Goal: Transaction & Acquisition: Obtain resource

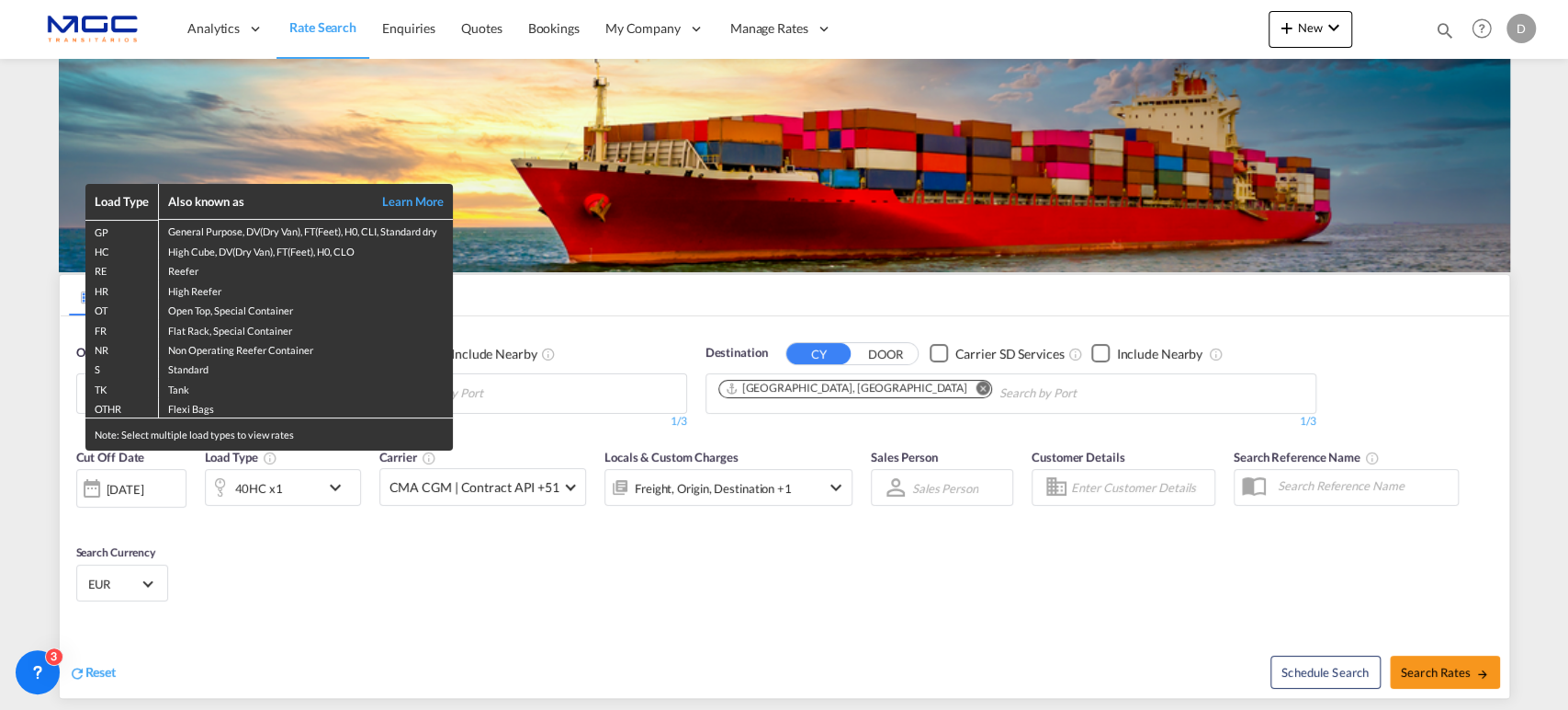
click at [547, 392] on div "Load Type Also known as Learn More GP General Purpose, DV(Dry Van), FT(Feet), H…" at bounding box center [784, 355] width 1568 height 710
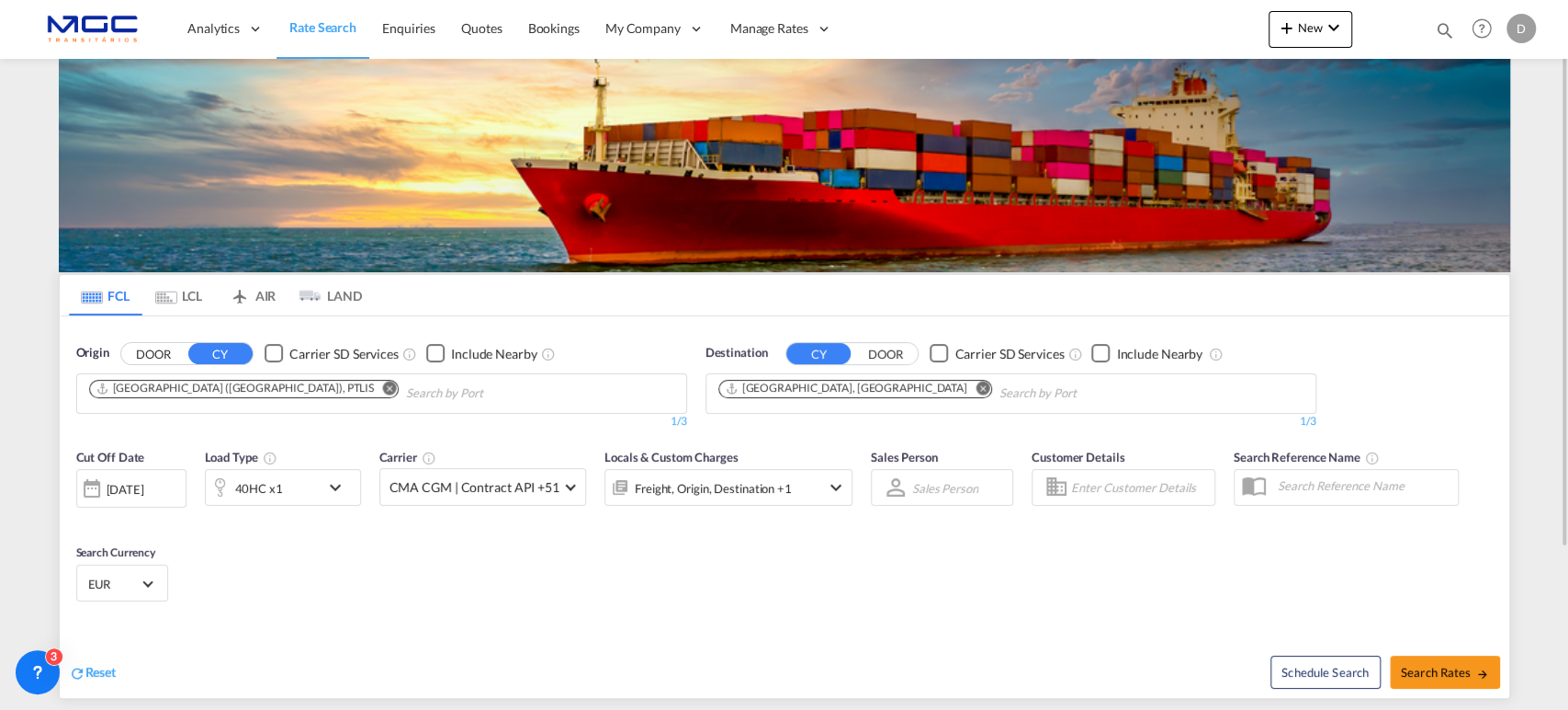
click at [382, 388] on md-icon "Remove" at bounding box center [389, 387] width 14 height 14
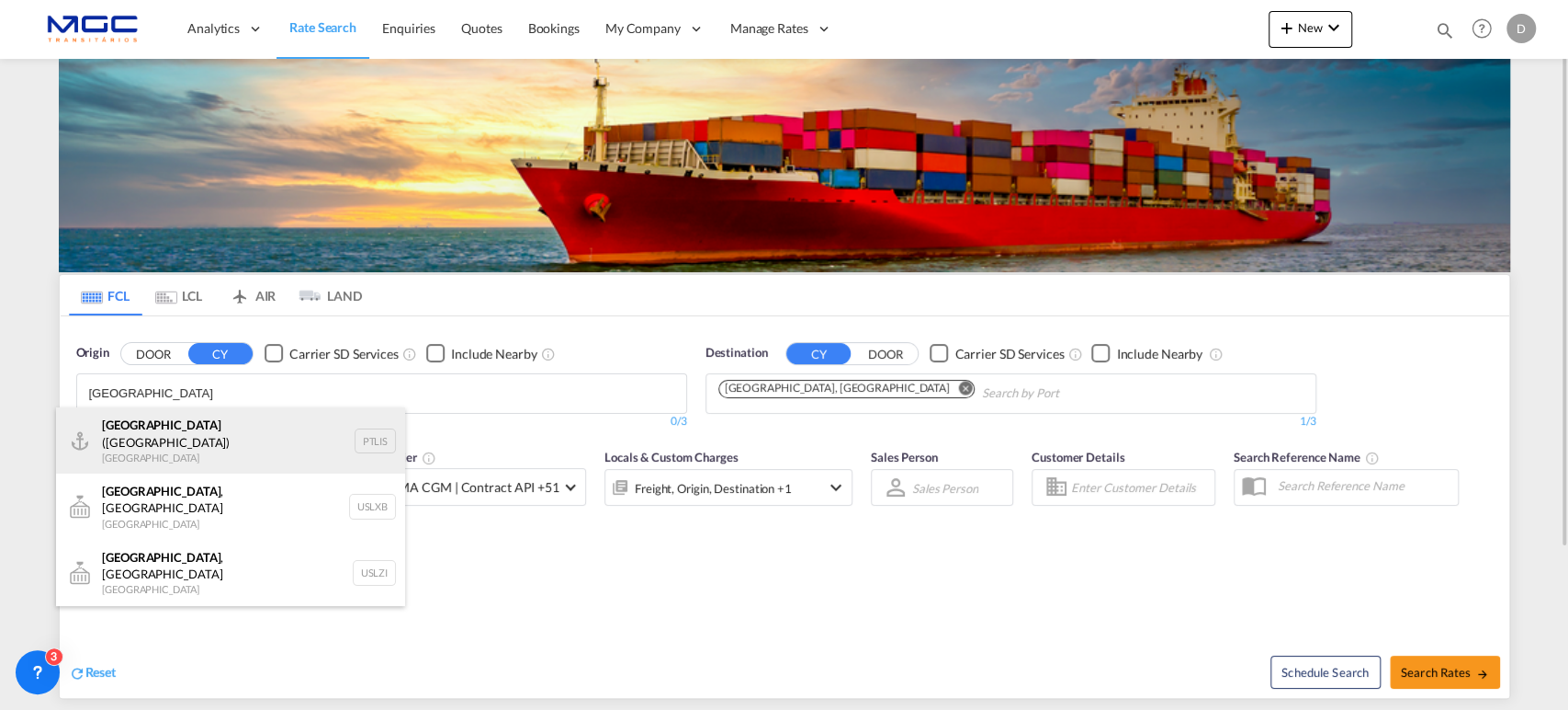
type input "lisbon"
click at [193, 430] on div "Lisbon (Lisboa) Portugal PTLIS" at bounding box center [230, 441] width 349 height 67
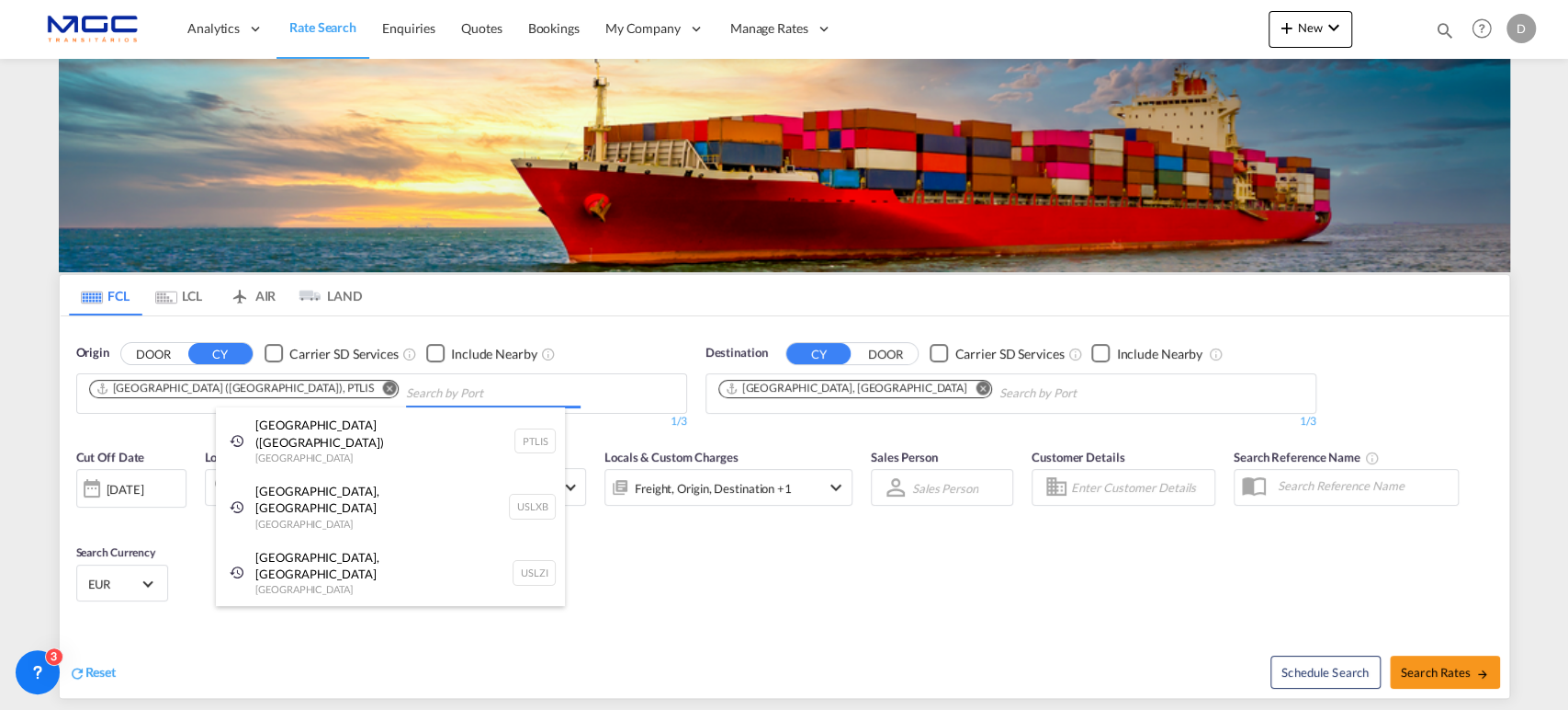
click at [976, 388] on md-icon "Remove" at bounding box center [982, 387] width 14 height 14
click at [999, 388] on input "Chips input." at bounding box center [1086, 393] width 175 height 30
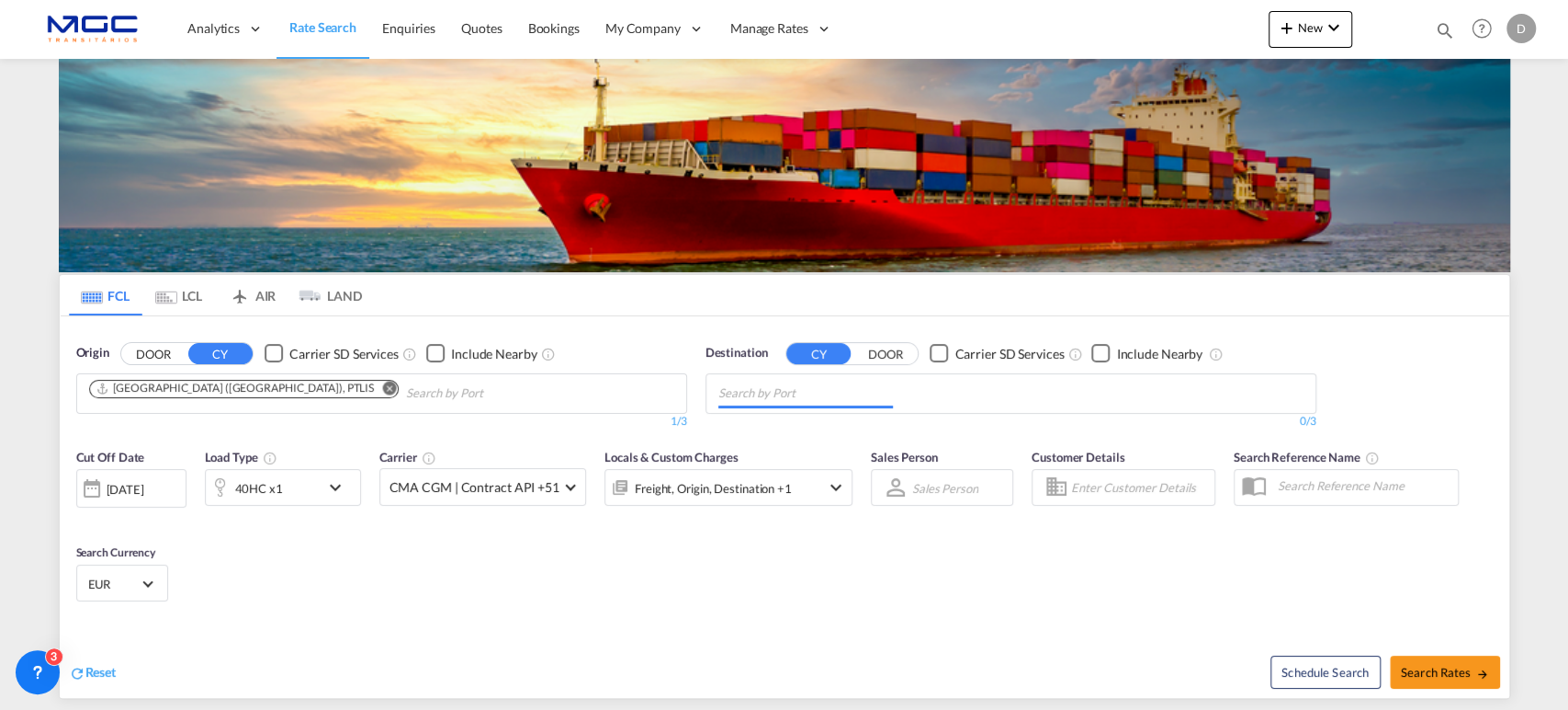
click at [835, 388] on input "Chips input." at bounding box center [806, 393] width 175 height 30
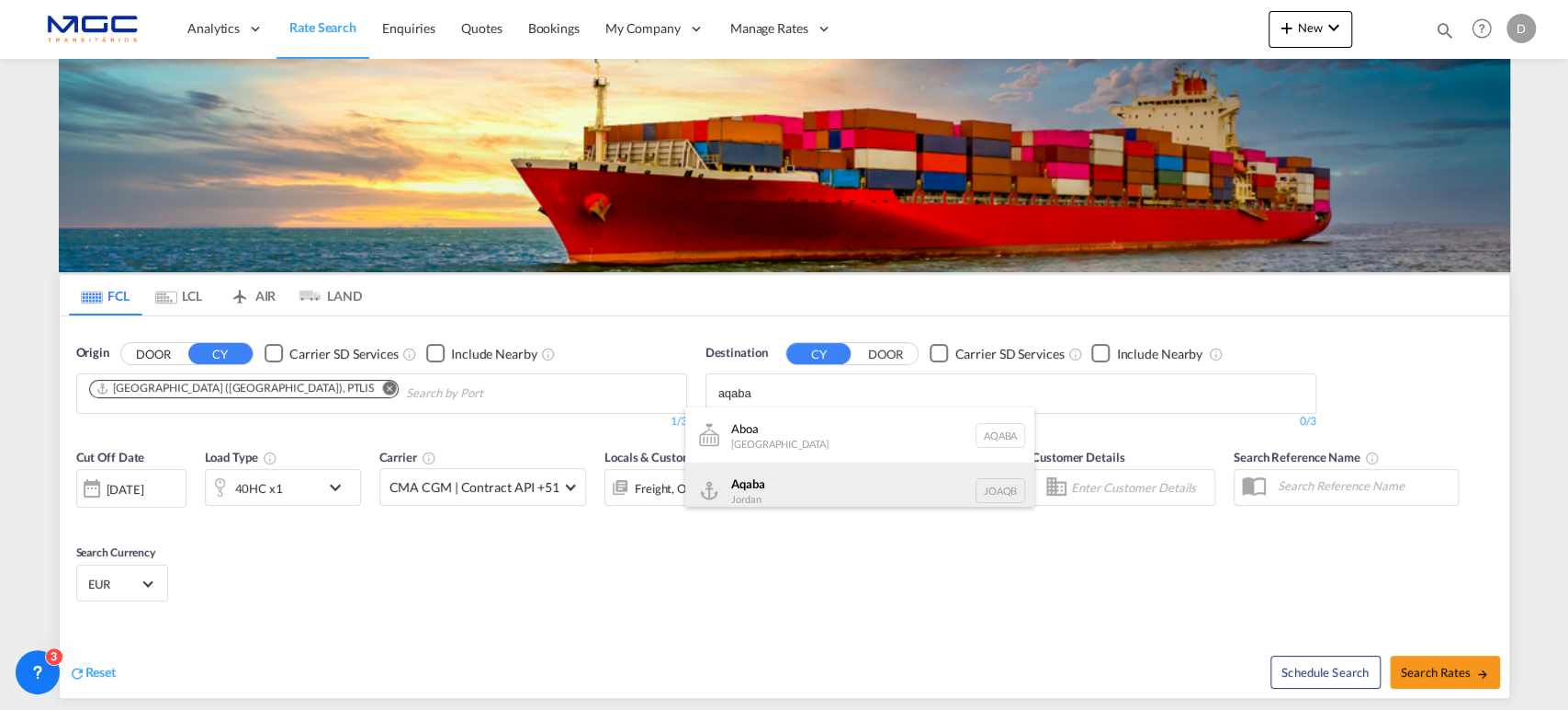
type input "aqaba"
click at [812, 492] on div "Aqaba Jordan JOAQB" at bounding box center [859, 491] width 349 height 56
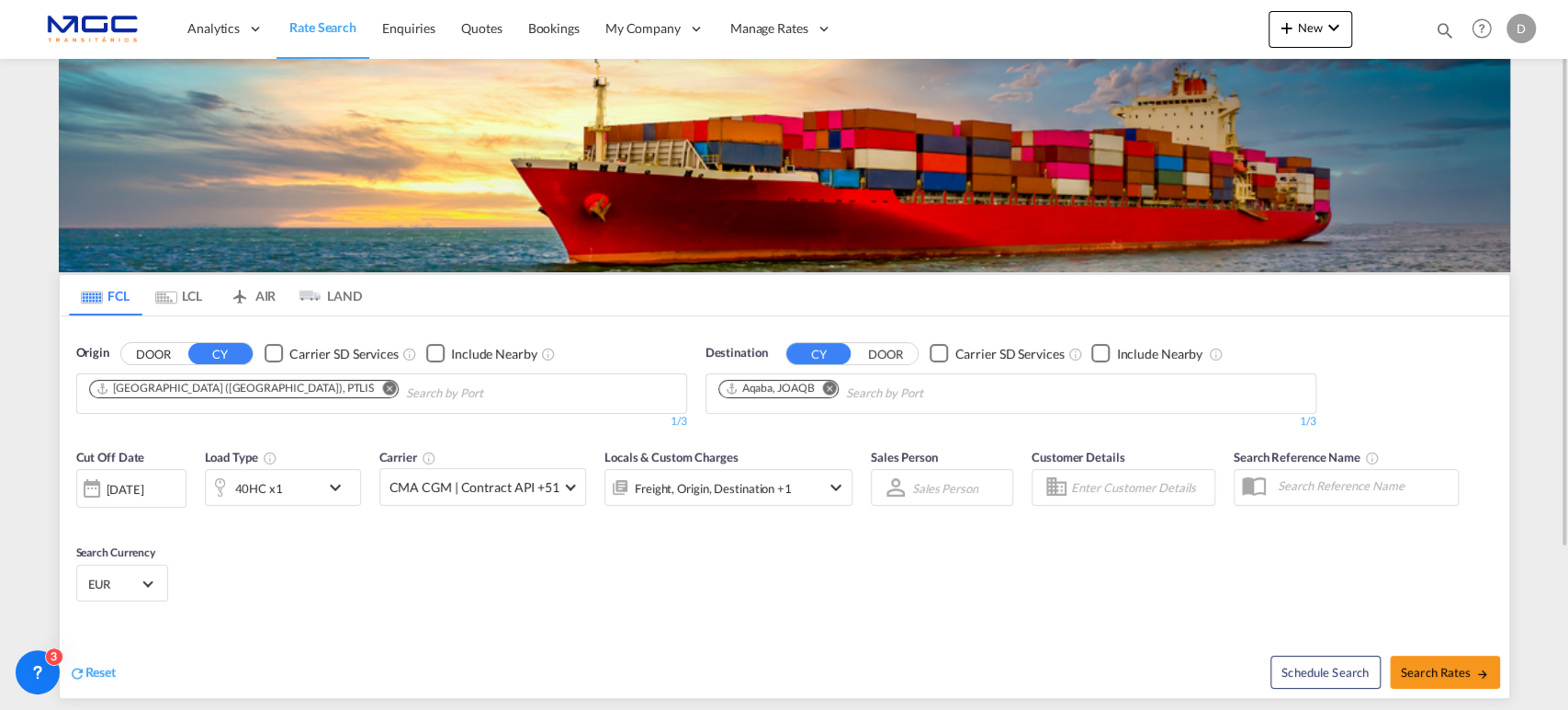
click at [297, 492] on div "40HC x1" at bounding box center [262, 487] width 114 height 37
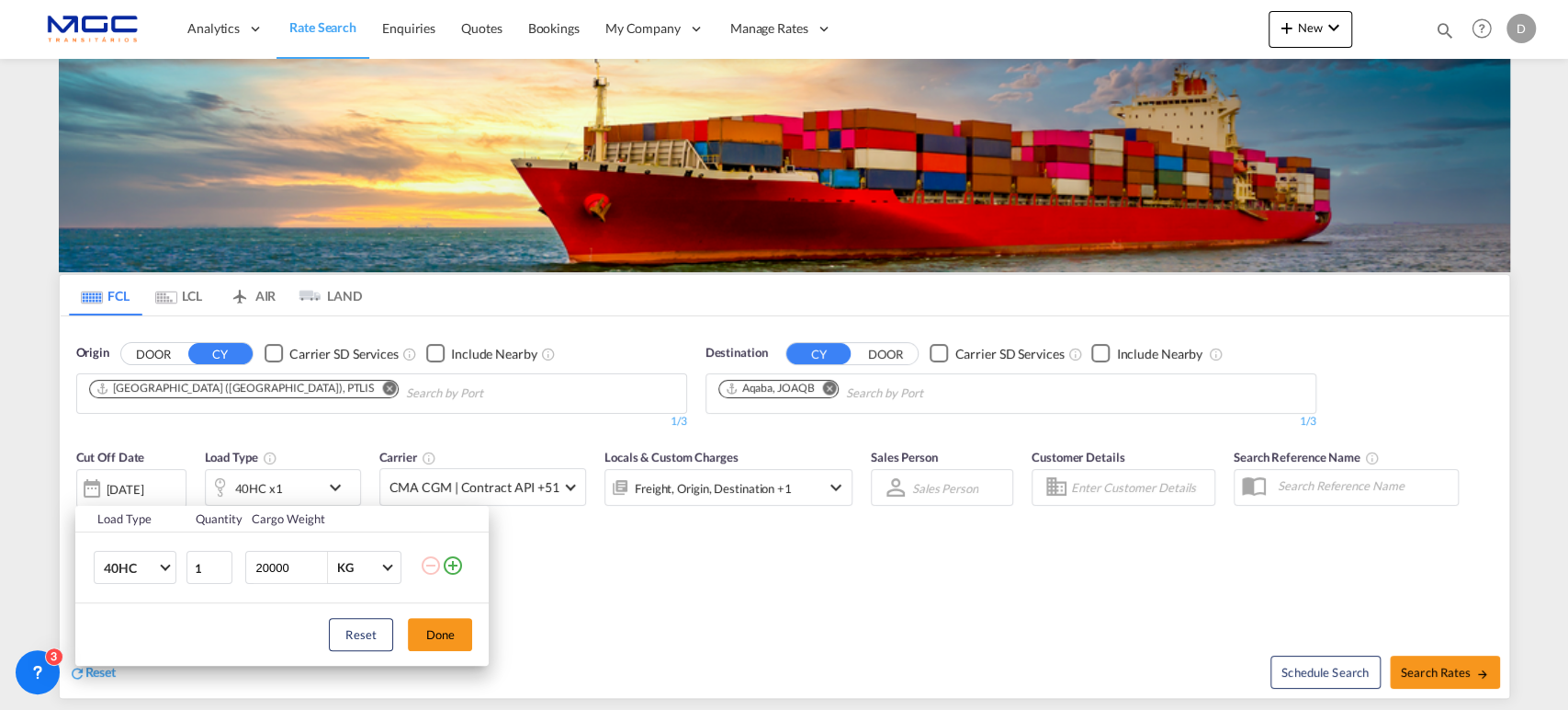
click at [454, 562] on md-icon "icon-plus-circle-outline" at bounding box center [453, 566] width 22 height 22
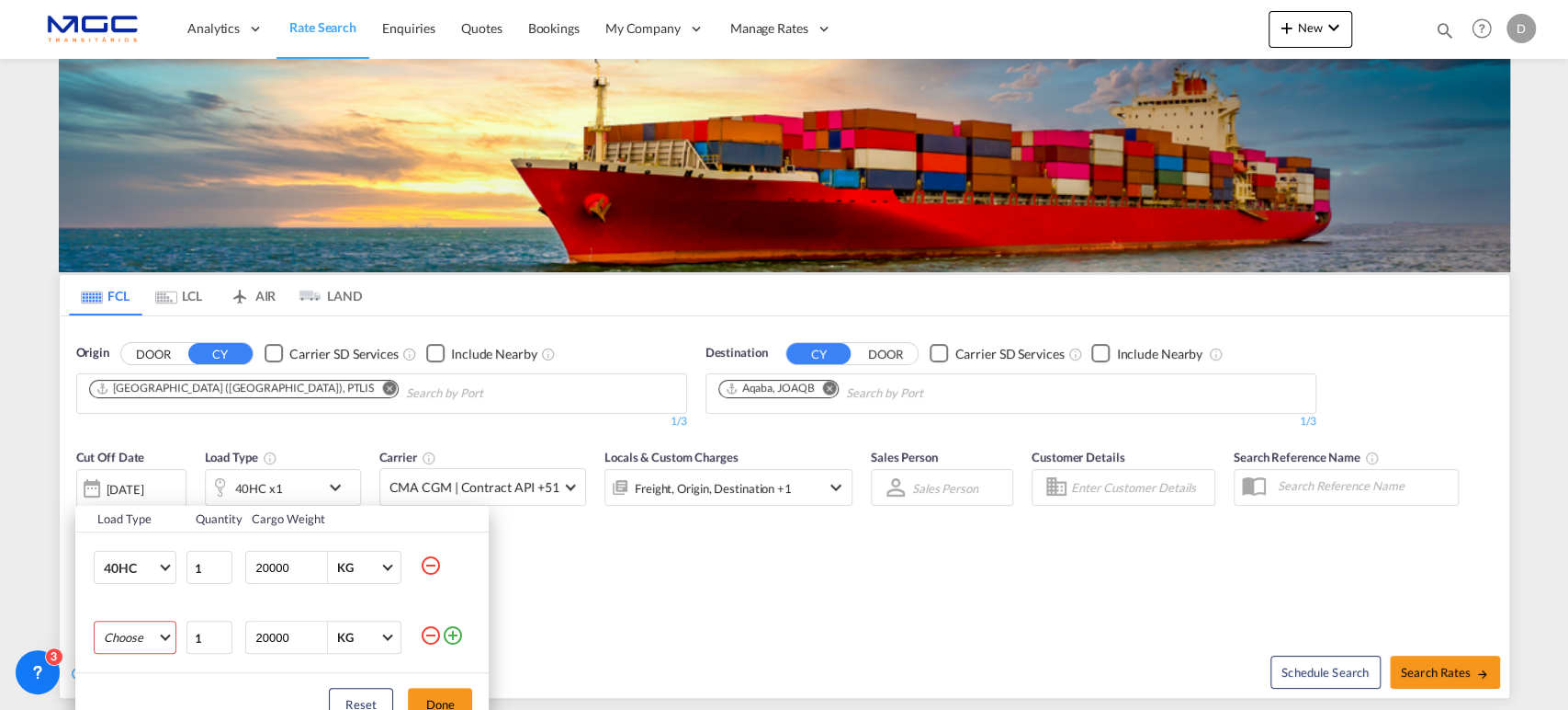
click at [116, 626] on md-select "Choose 20GP 40GP 40HC 45HC 20RE 40RE 40HR 20OT 40OT 20FR 40FR 40NR 20NR 45S 20T…" at bounding box center [134, 637] width 82 height 33
click at [146, 487] on md-option "20GP" at bounding box center [151, 488] width 125 height 44
click at [433, 706] on button "Done" at bounding box center [440, 704] width 65 height 33
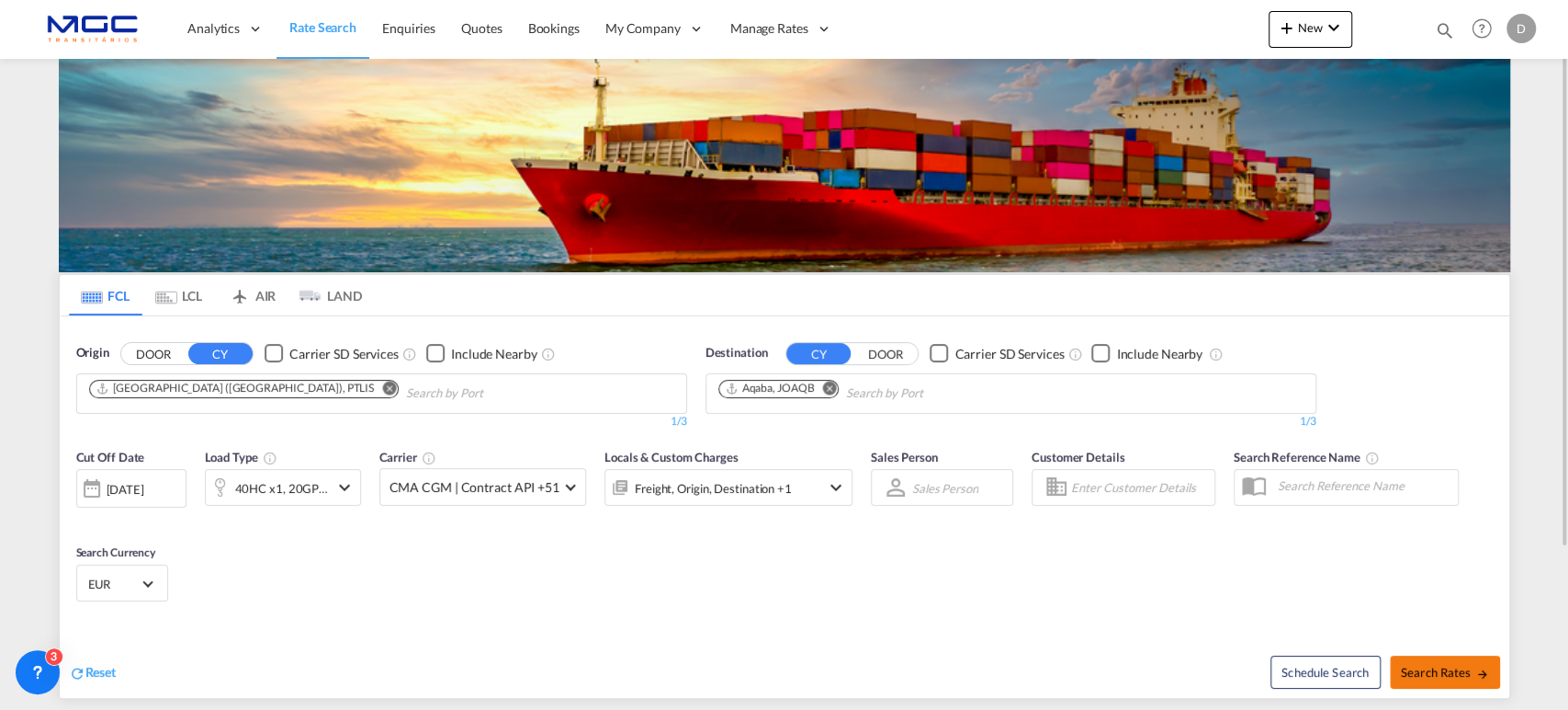
click at [1396, 656] on button "Search Rates" at bounding box center [1445, 672] width 110 height 33
type input "PTLIS to JOAQB / 2 Oct 2025"
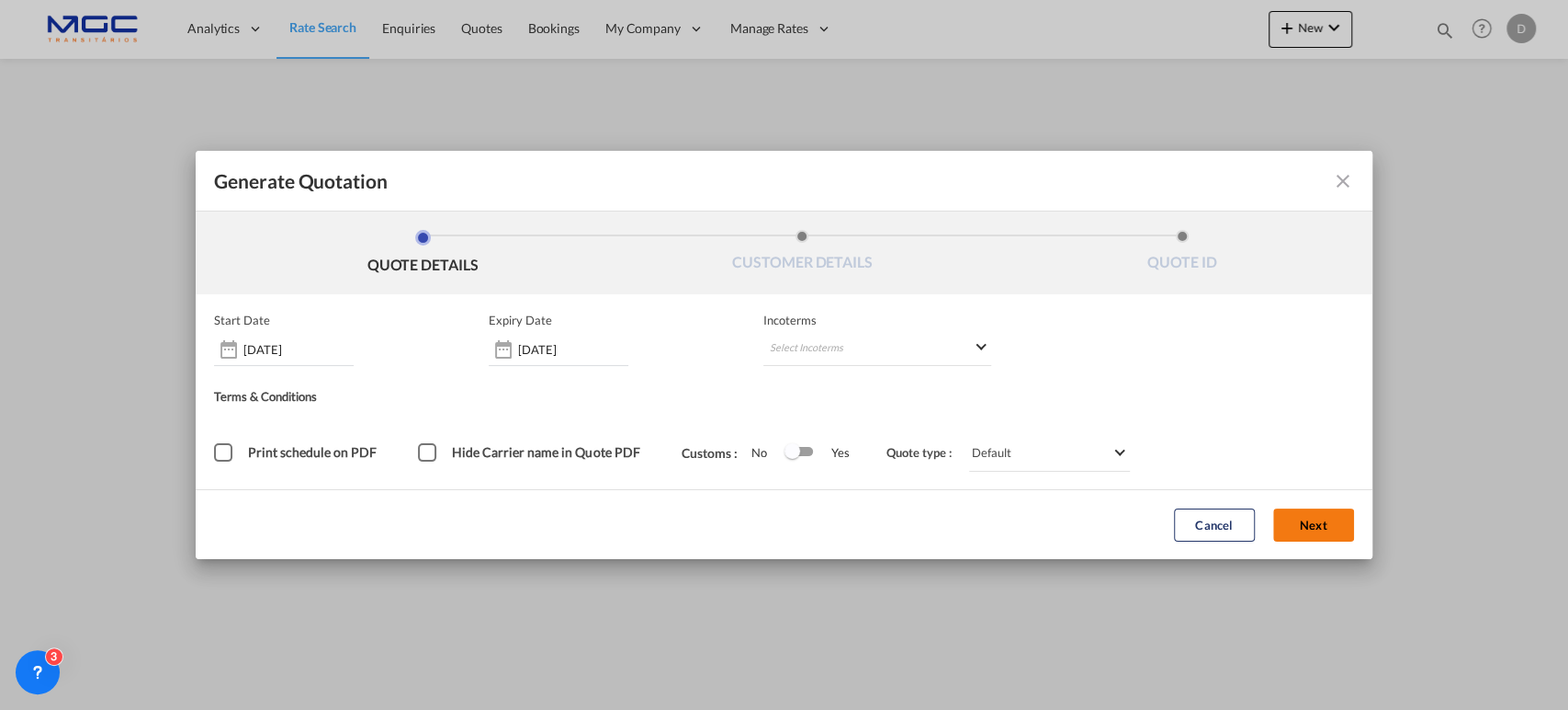
click at [1323, 529] on button "Next" at bounding box center [1313, 525] width 80 height 33
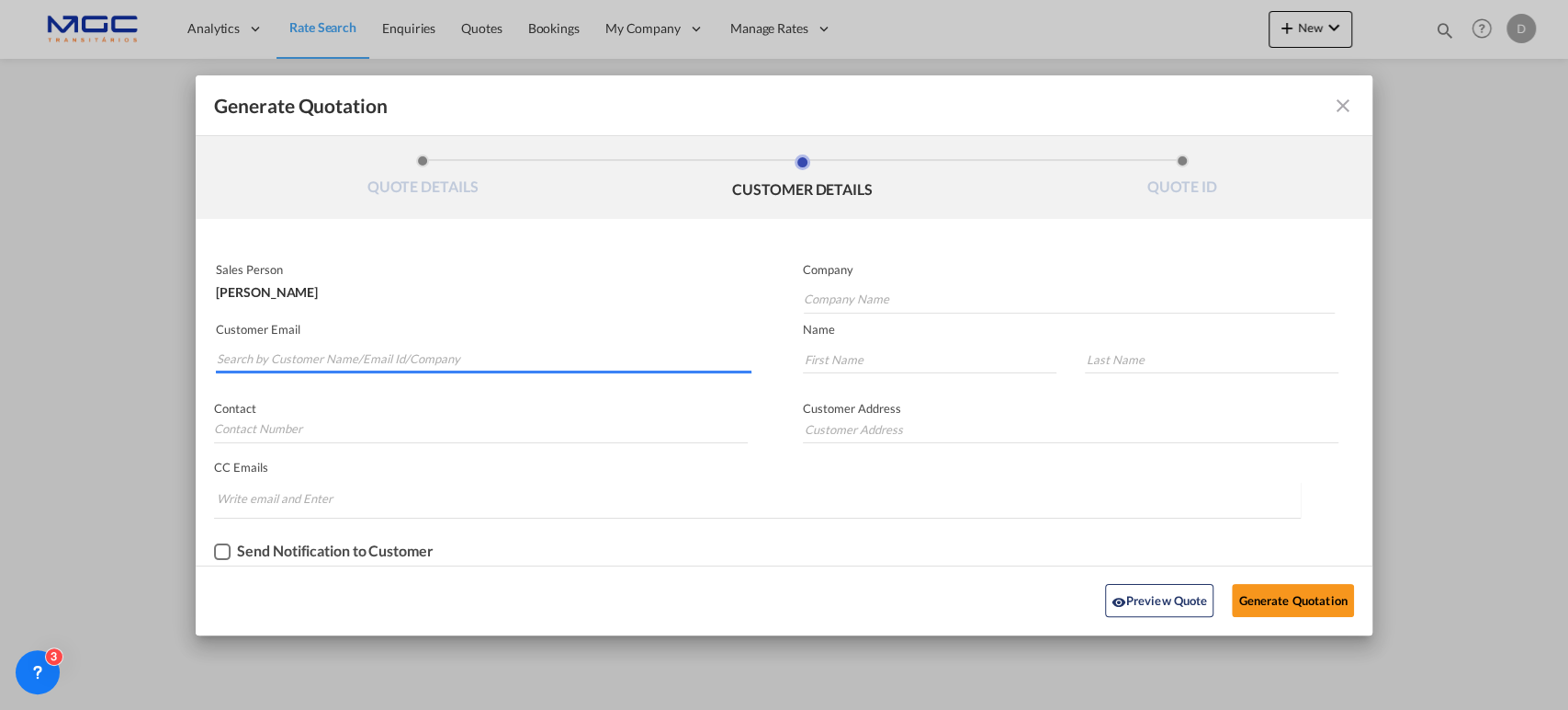
click at [265, 354] on input "Search by Customer Name/Email Id/Company" at bounding box center [484, 359] width 535 height 28
click at [248, 358] on input "Search by Customer Name/Email Id/Company" at bounding box center [484, 359] width 535 height 28
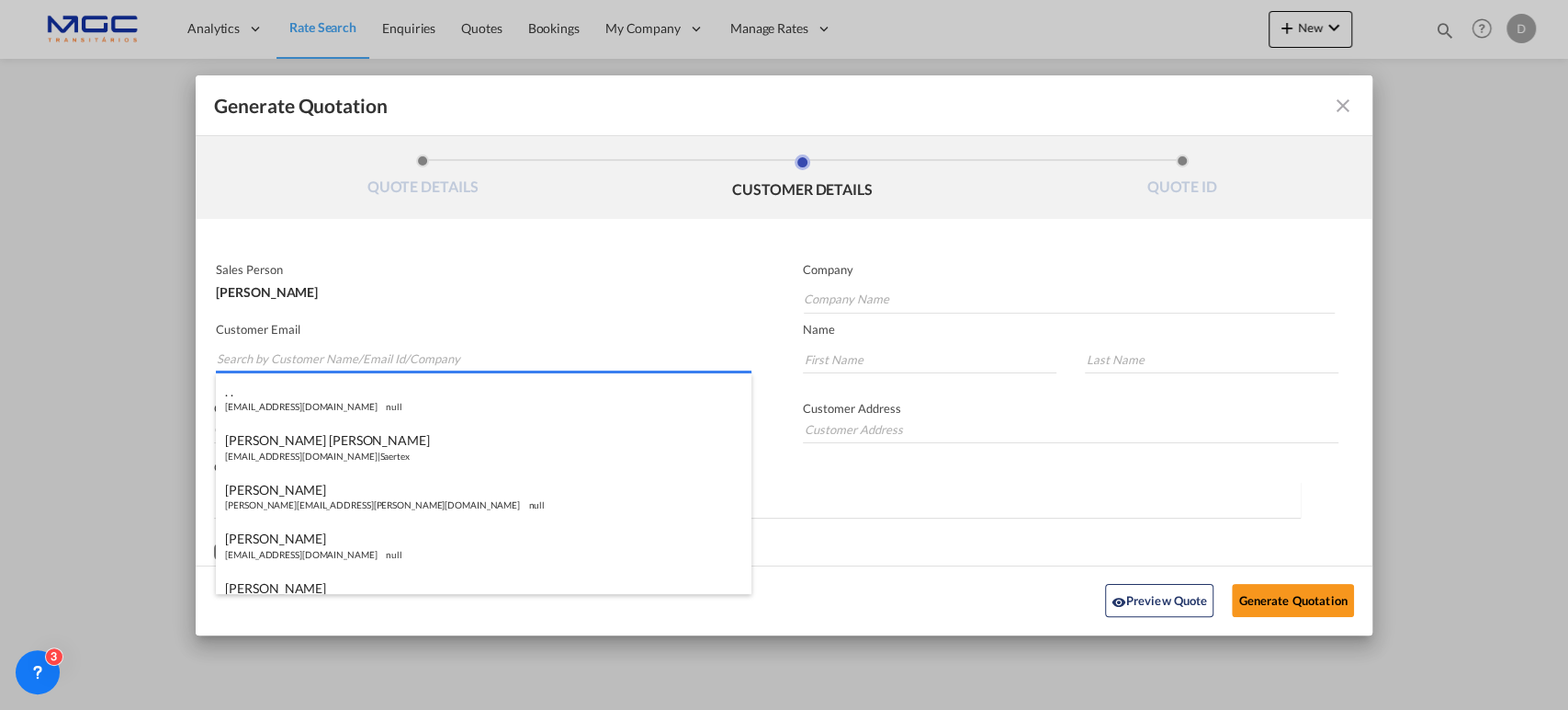
paste input "PIL"
drag, startPoint x: 283, startPoint y: 361, endPoint x: 192, endPoint y: 351, distance: 91.5
click at [192, 351] on div "Generate Quotation QUOTE DETAILS CUSTOMER DETAILS QUOTE ID Start Date 02 Oct 20…" at bounding box center [784, 355] width 1568 height 710
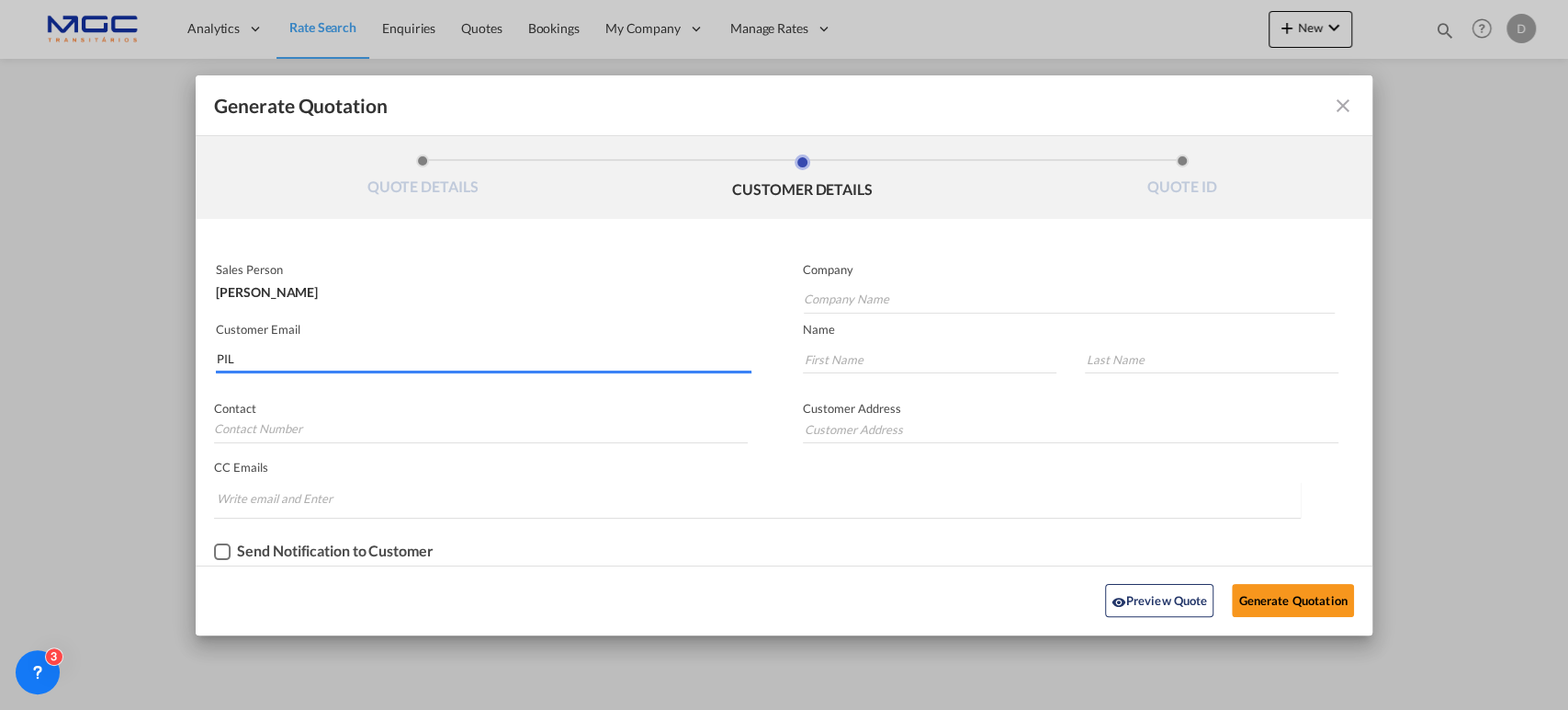
click at [273, 358] on input "PIL" at bounding box center [484, 359] width 535 height 28
paste input "roject <project@grandarabia.com>"
drag, startPoint x: 247, startPoint y: 358, endPoint x: 201, endPoint y: 355, distance: 46.1
click at [202, 355] on div "Customer Email Project <project@grandarabia.com>" at bounding box center [490, 349] width 588 height 67
click at [367, 347] on input "project@grandarabia.com>" at bounding box center [484, 359] width 535 height 28
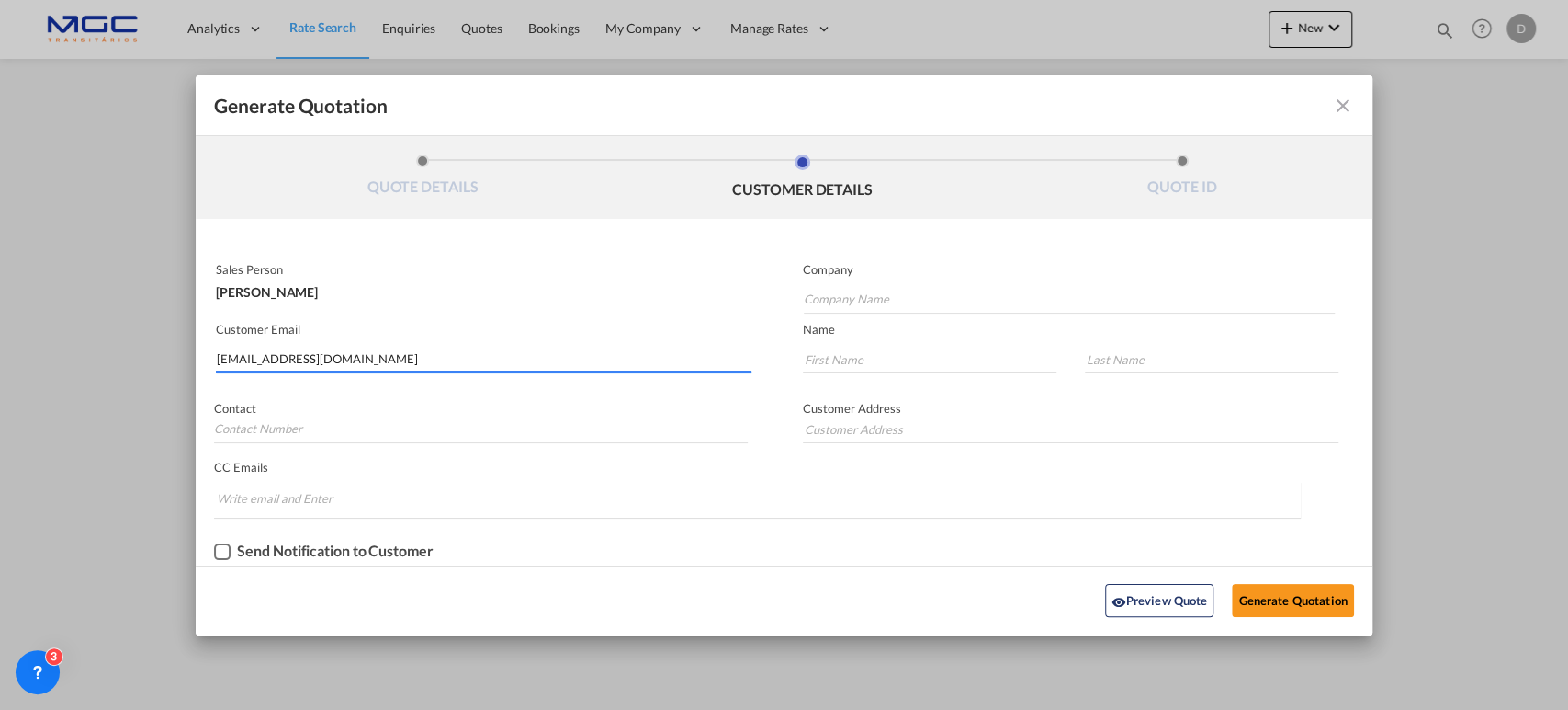
type input "project@grandarabia.com"
click at [896, 280] on md-autocomplete-wrap "Generate QuotationQUOTE ..." at bounding box center [1069, 295] width 533 height 37
click at [893, 291] on input "Company Name" at bounding box center [1069, 300] width 532 height 28
type input "."
click at [895, 359] on input "Generate QuotationQUOTE ..." at bounding box center [930, 359] width 253 height 28
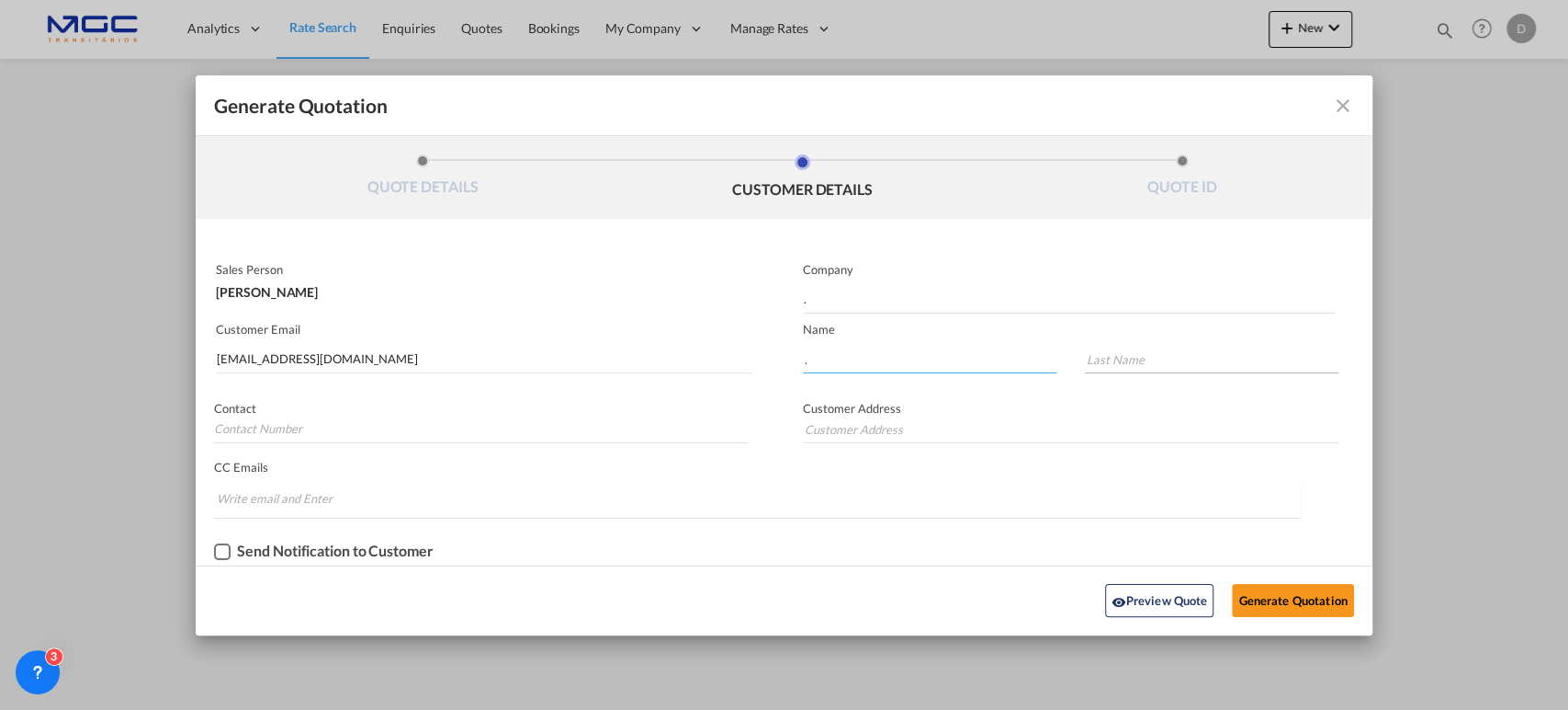
type input "."
click at [1123, 345] on input "Generate QuotationQUOTE ..." at bounding box center [1212, 359] width 253 height 28
type input "."
click at [1249, 587] on button "Generate Quotation" at bounding box center [1292, 601] width 121 height 33
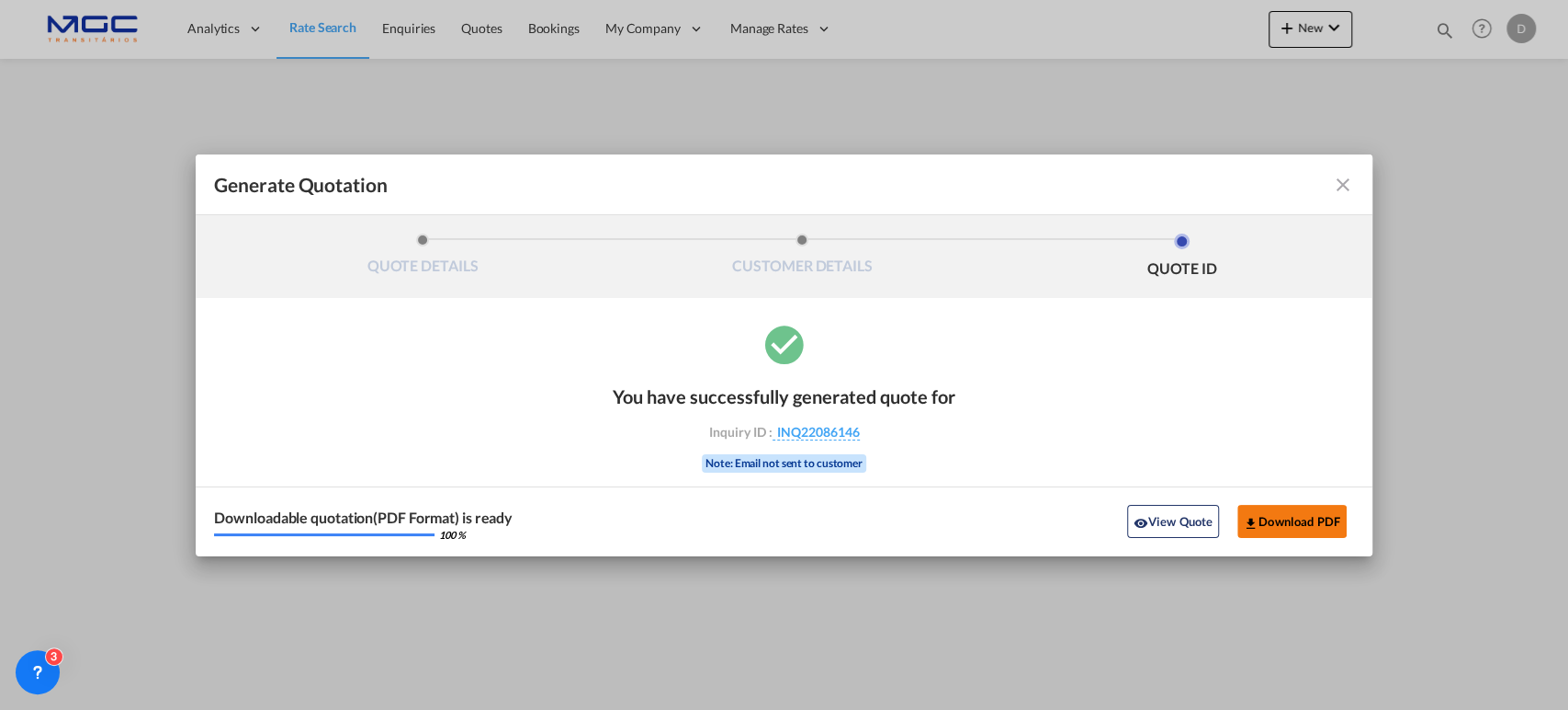
click at [1290, 517] on button "Download PDF" at bounding box center [1292, 521] width 109 height 33
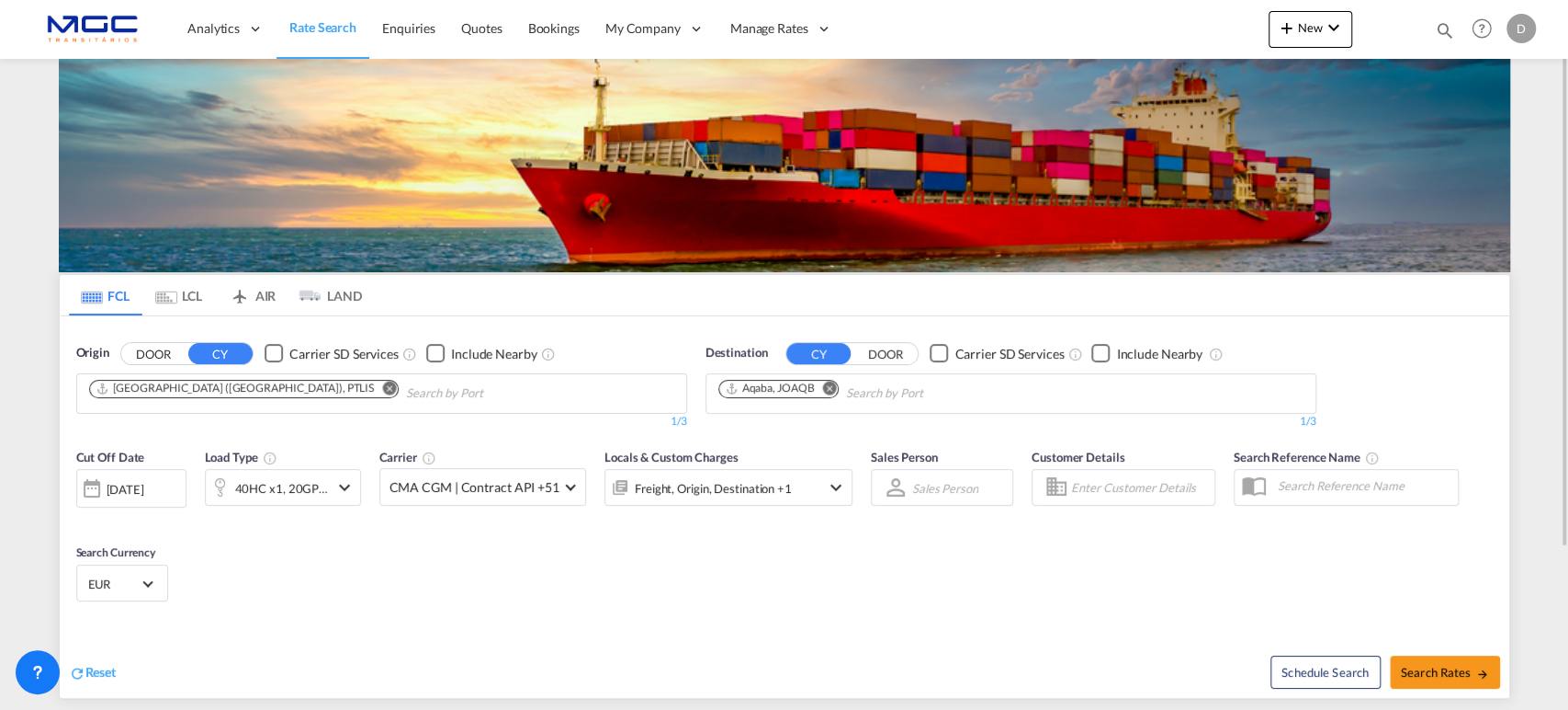
click at [382, 386] on md-icon "Remove" at bounding box center [389, 387] width 14 height 14
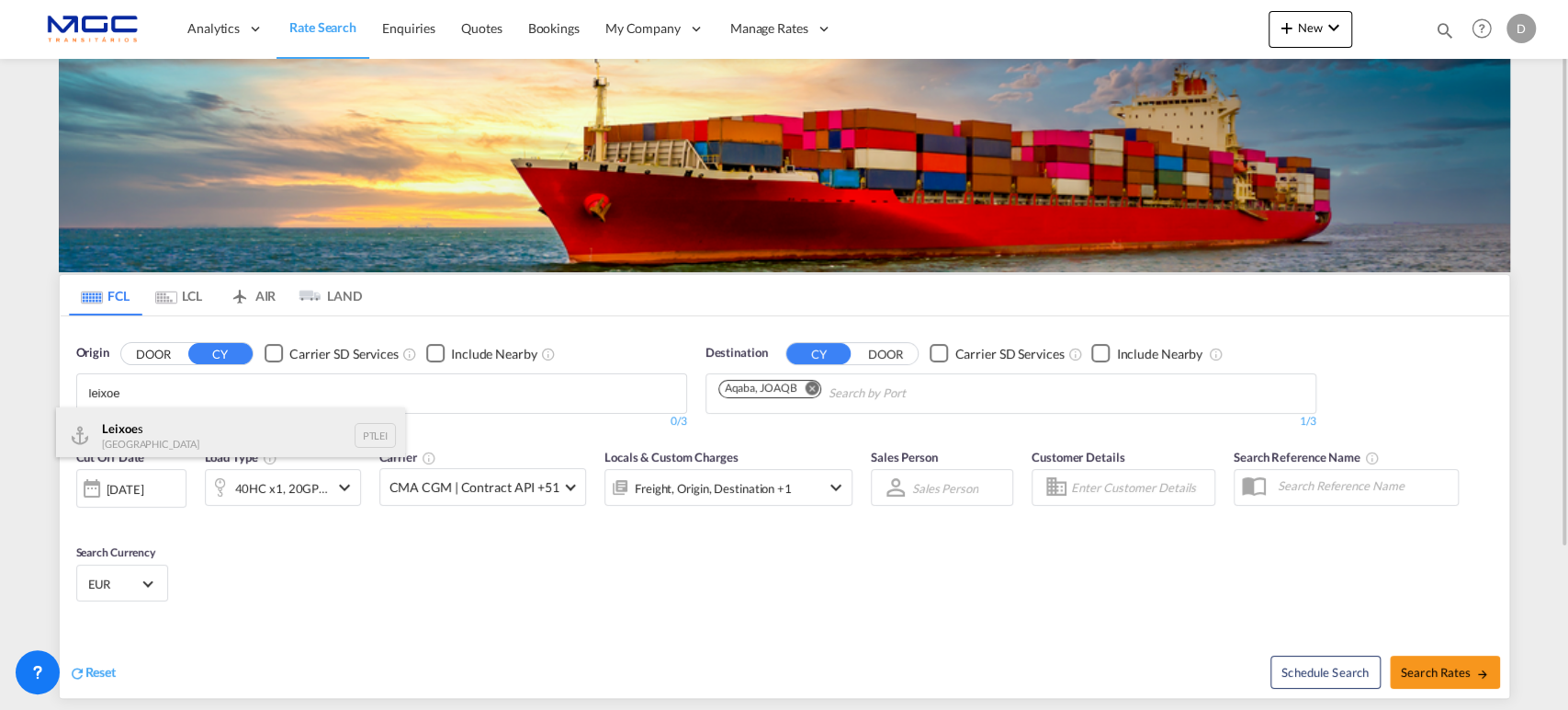
type input "leixoe"
click at [161, 437] on div "Leixoe s Portugal PTLEI" at bounding box center [230, 435] width 349 height 56
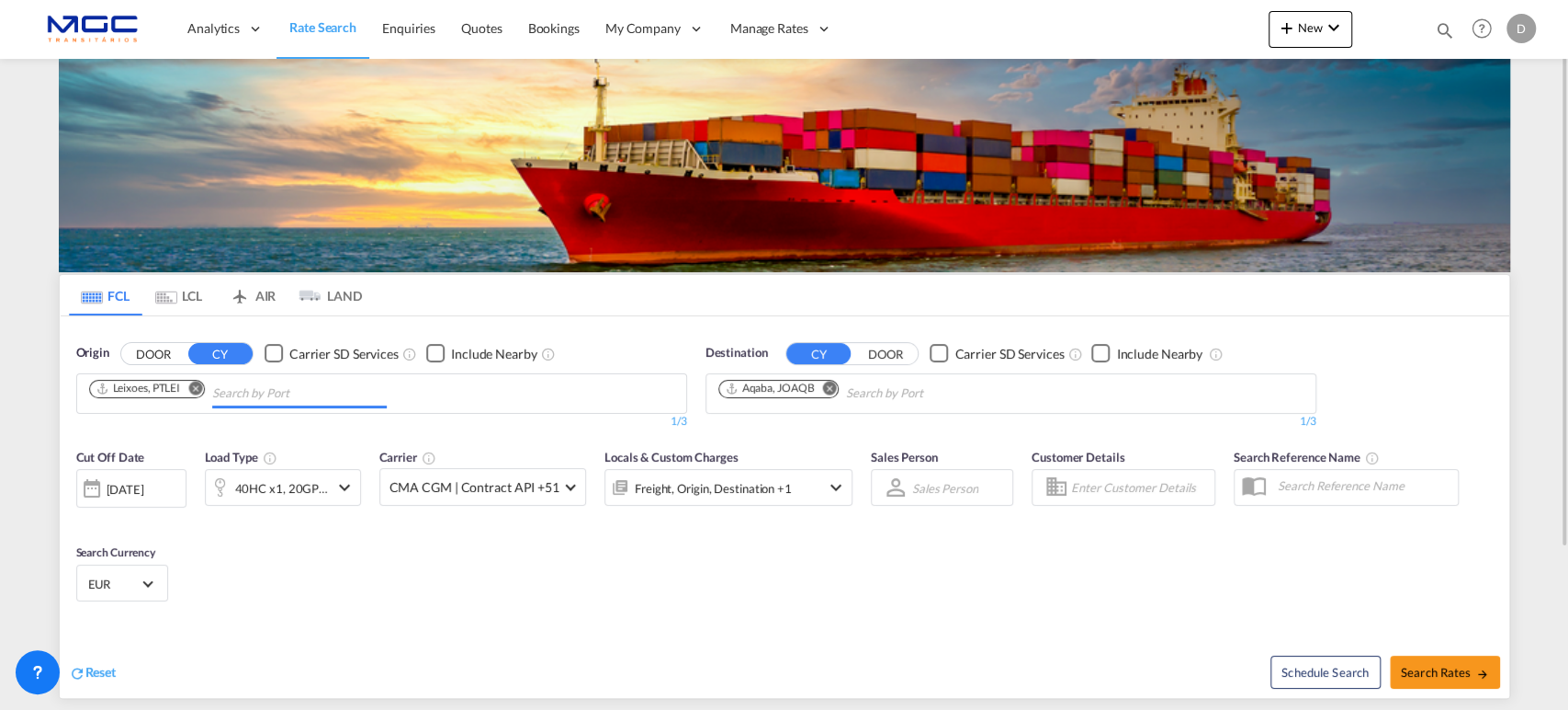
click at [828, 386] on md-icon "Remove" at bounding box center [829, 387] width 14 height 14
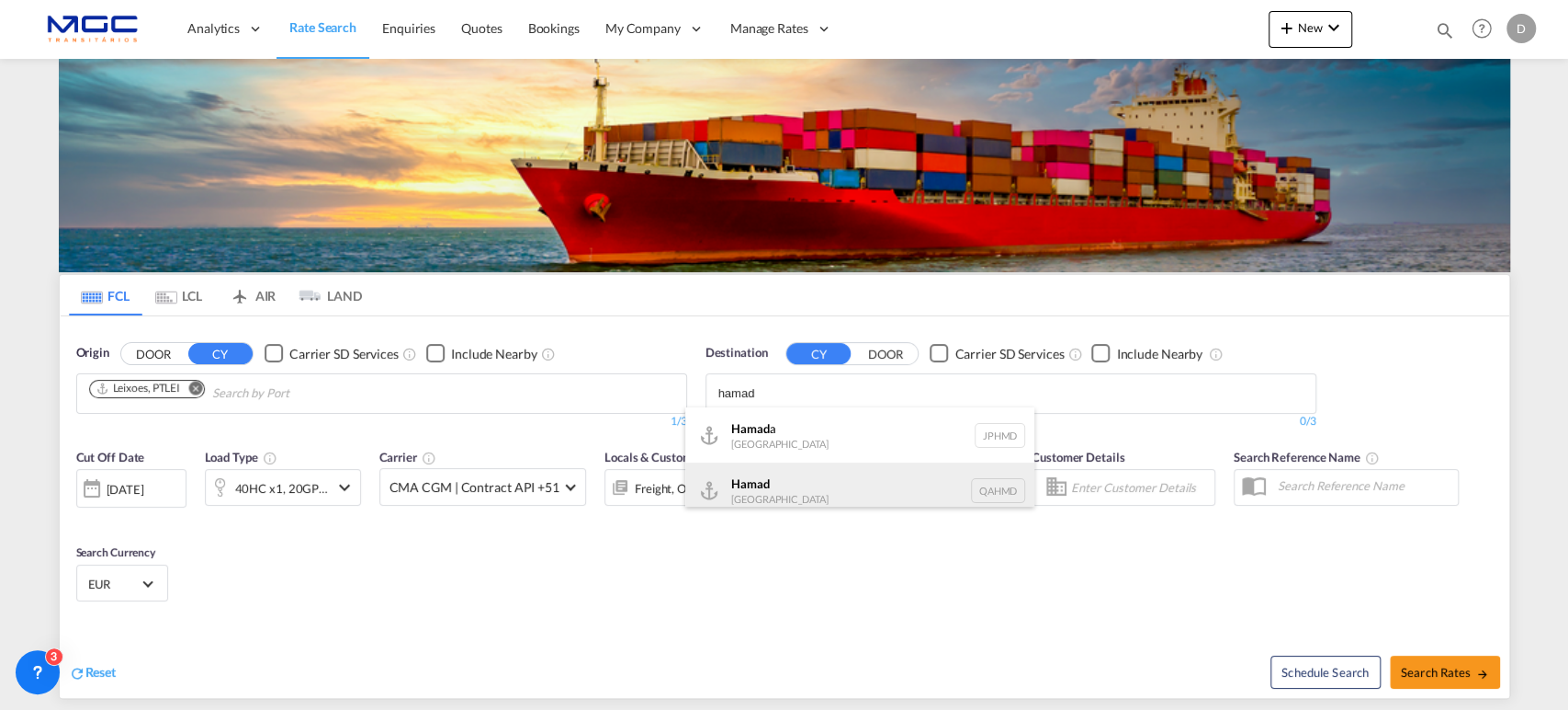
type input "hamad"
click at [805, 483] on div "Hamad [GEOGRAPHIC_DATA] QAHMD" at bounding box center [859, 491] width 349 height 56
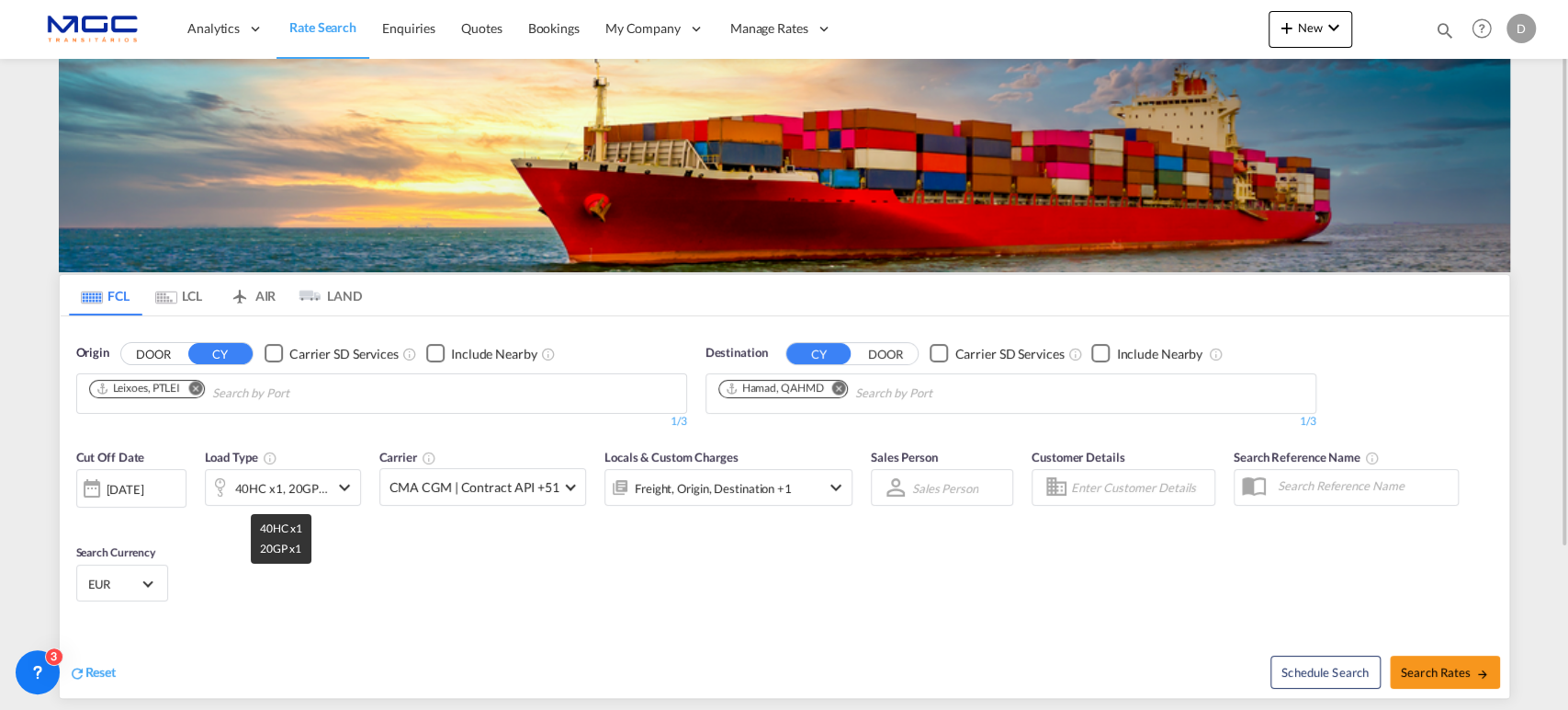
click at [316, 487] on div "40HC x1, 20GP x1" at bounding box center [281, 488] width 93 height 26
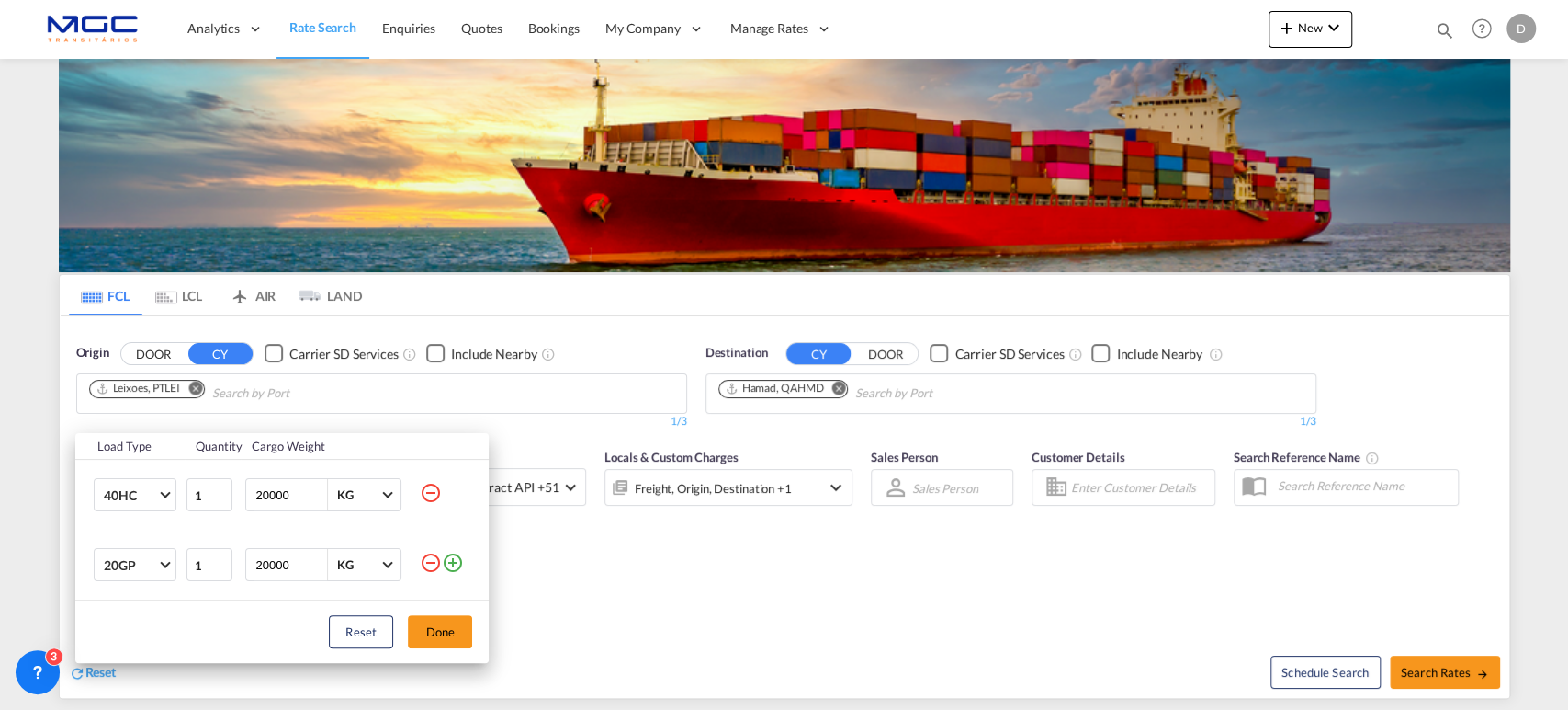
click at [426, 558] on md-icon "icon-minus-circle-outline" at bounding box center [431, 563] width 22 height 22
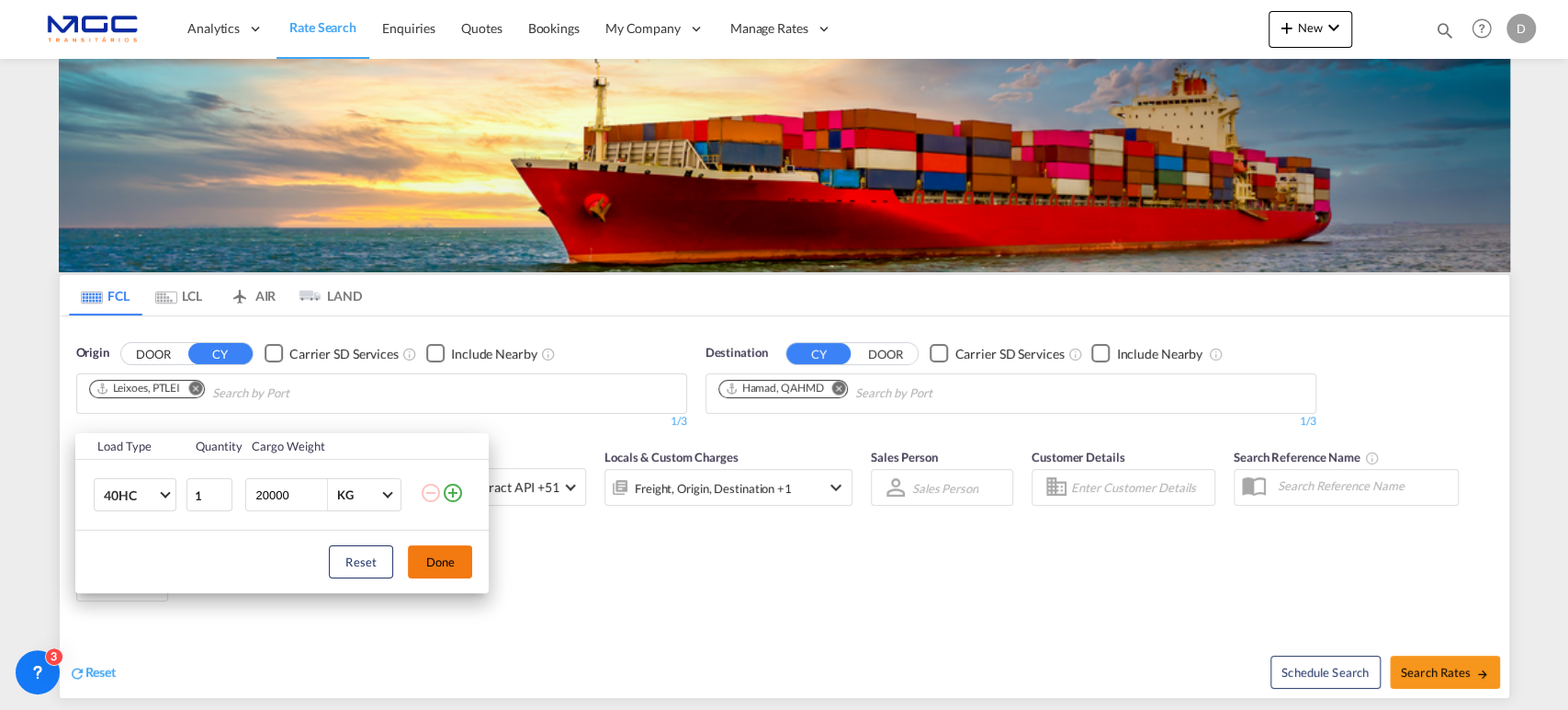
click at [447, 566] on button "Done" at bounding box center [440, 562] width 65 height 33
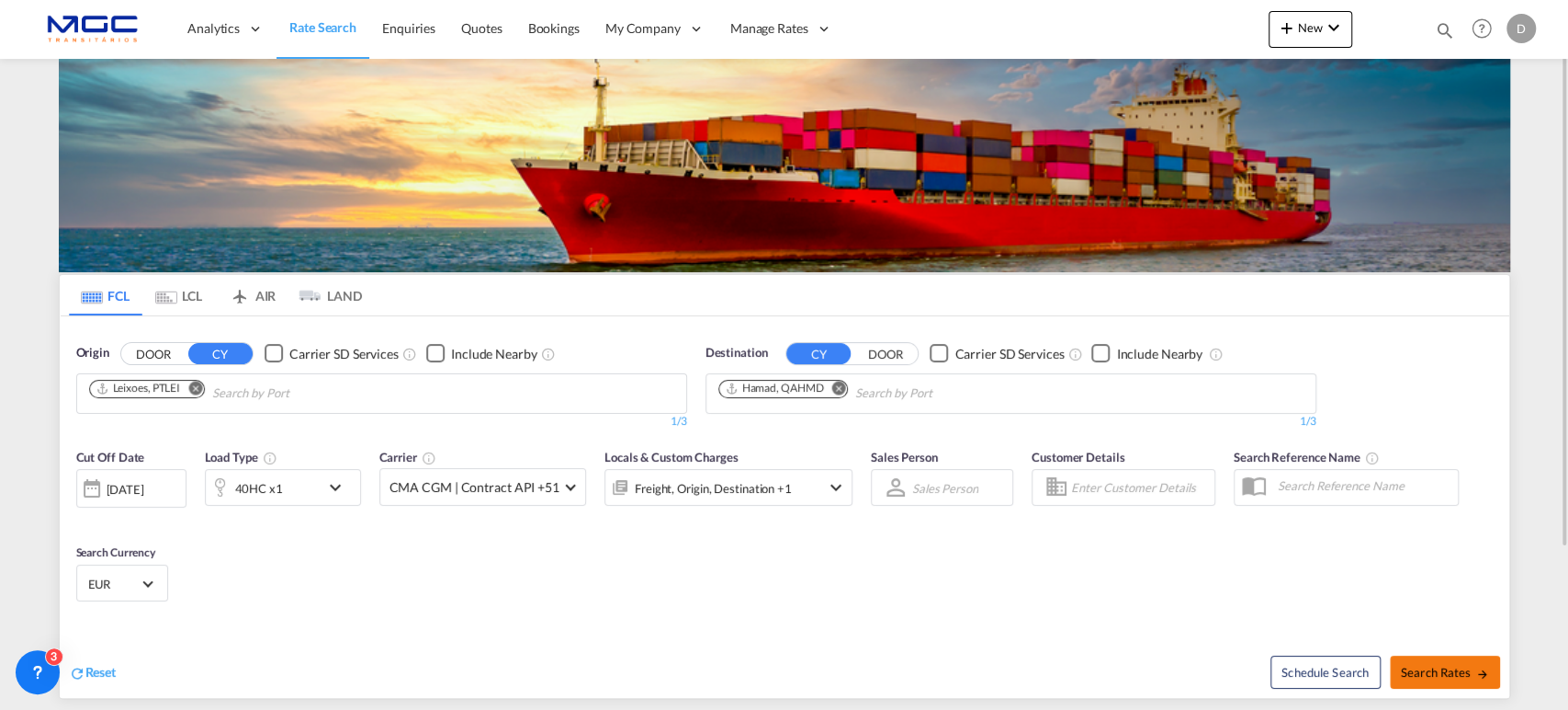
click at [1426, 660] on button "Search Rates" at bounding box center [1445, 672] width 110 height 33
type input "PTLEI to QAHMD / [DATE]"
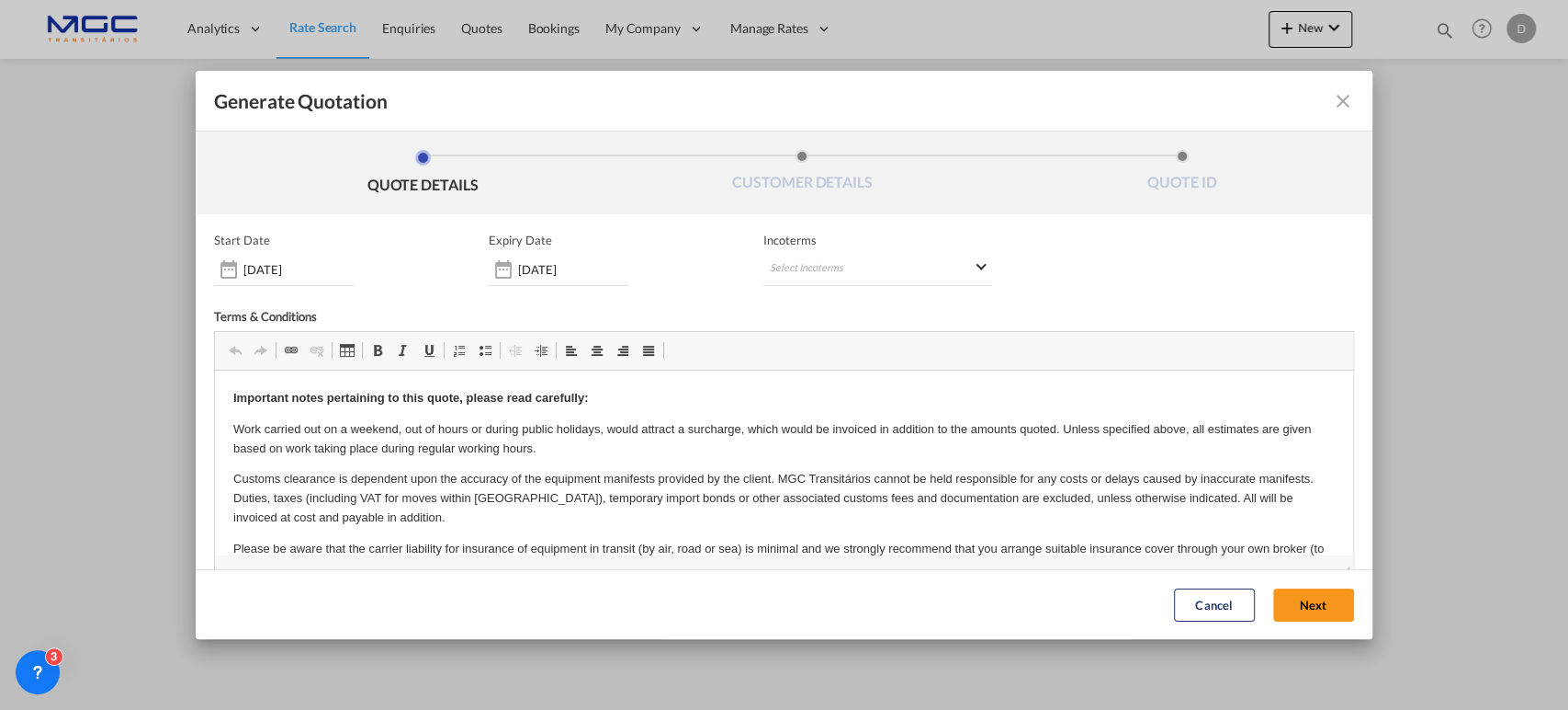
drag, startPoint x: 1308, startPoint y: 605, endPoint x: 1386, endPoint y: 619, distance: 79.2
click at [1308, 604] on button "Next" at bounding box center [1313, 605] width 80 height 33
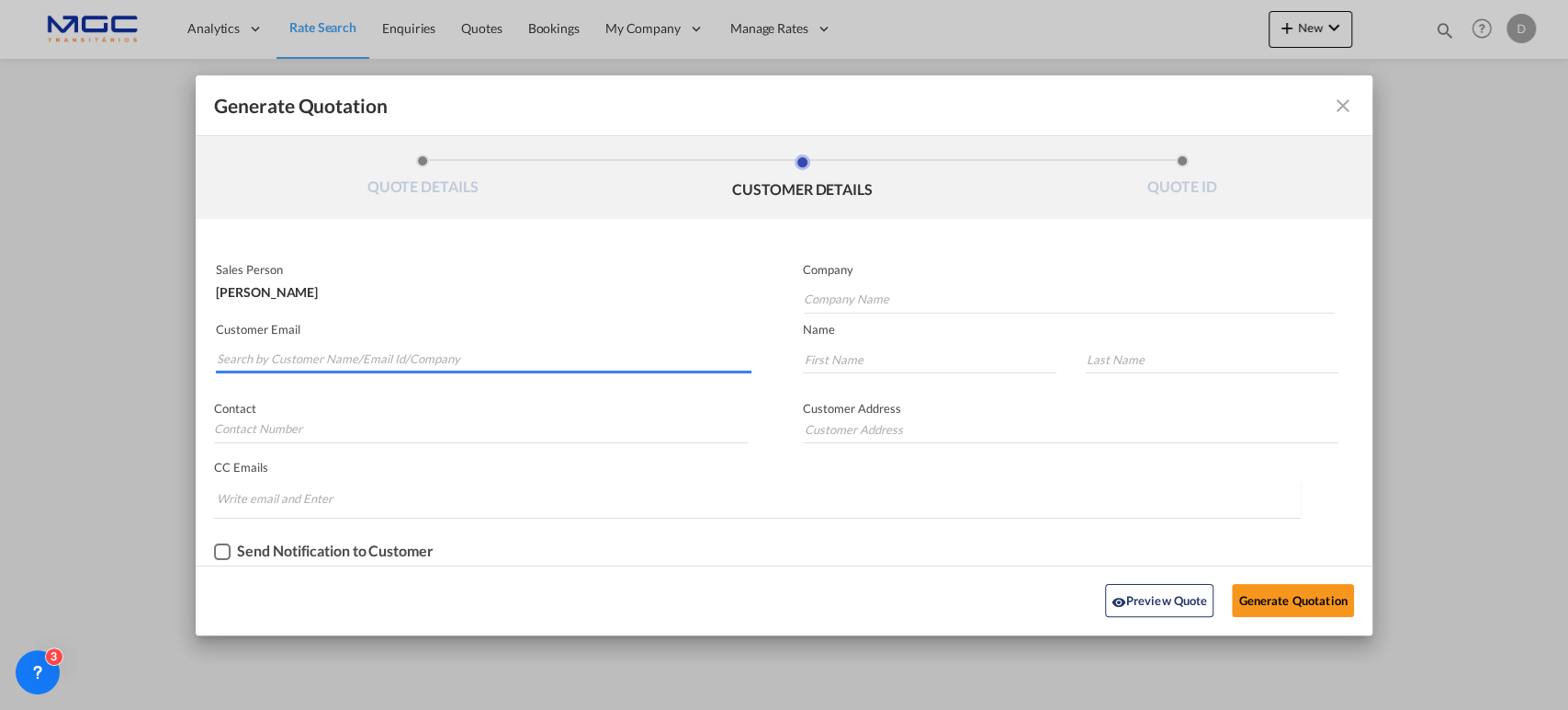
click at [338, 354] on input "Search by Customer Name/Email Id/Company" at bounding box center [484, 359] width 535 height 28
paste input "[EMAIL_ADDRESS][DOMAIN_NAME]"
type input "[EMAIL_ADDRESS][DOMAIN_NAME]"
click at [872, 293] on input "Company Name" at bounding box center [1069, 300] width 532 height 28
type input "."
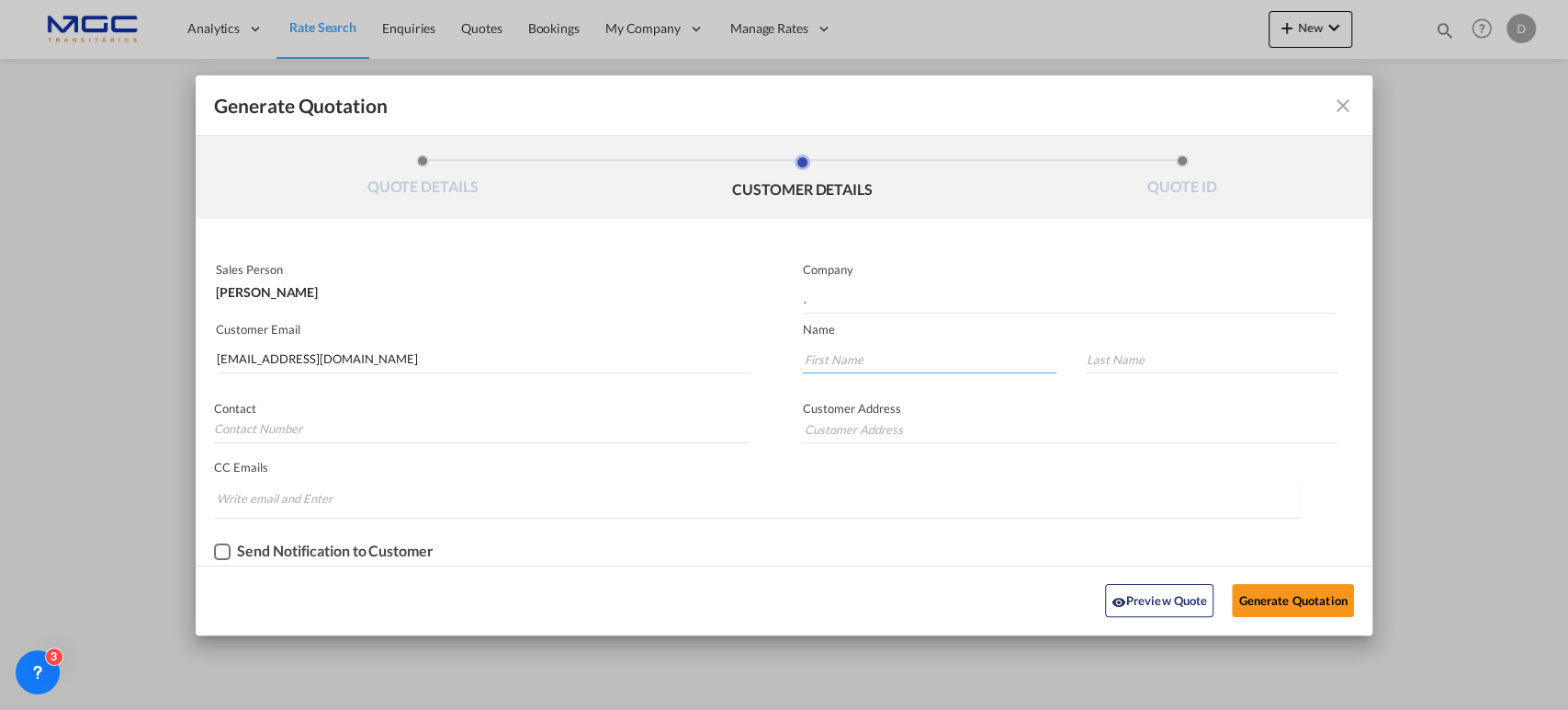
click at [926, 361] on input "Generate QuotationQUOTE ..." at bounding box center [930, 359] width 253 height 28
type input "."
click at [1102, 351] on input "Generate QuotationQUOTE ..." at bounding box center [1212, 359] width 253 height 28
type input "."
click at [1263, 602] on button "Generate Quotation" at bounding box center [1292, 601] width 121 height 33
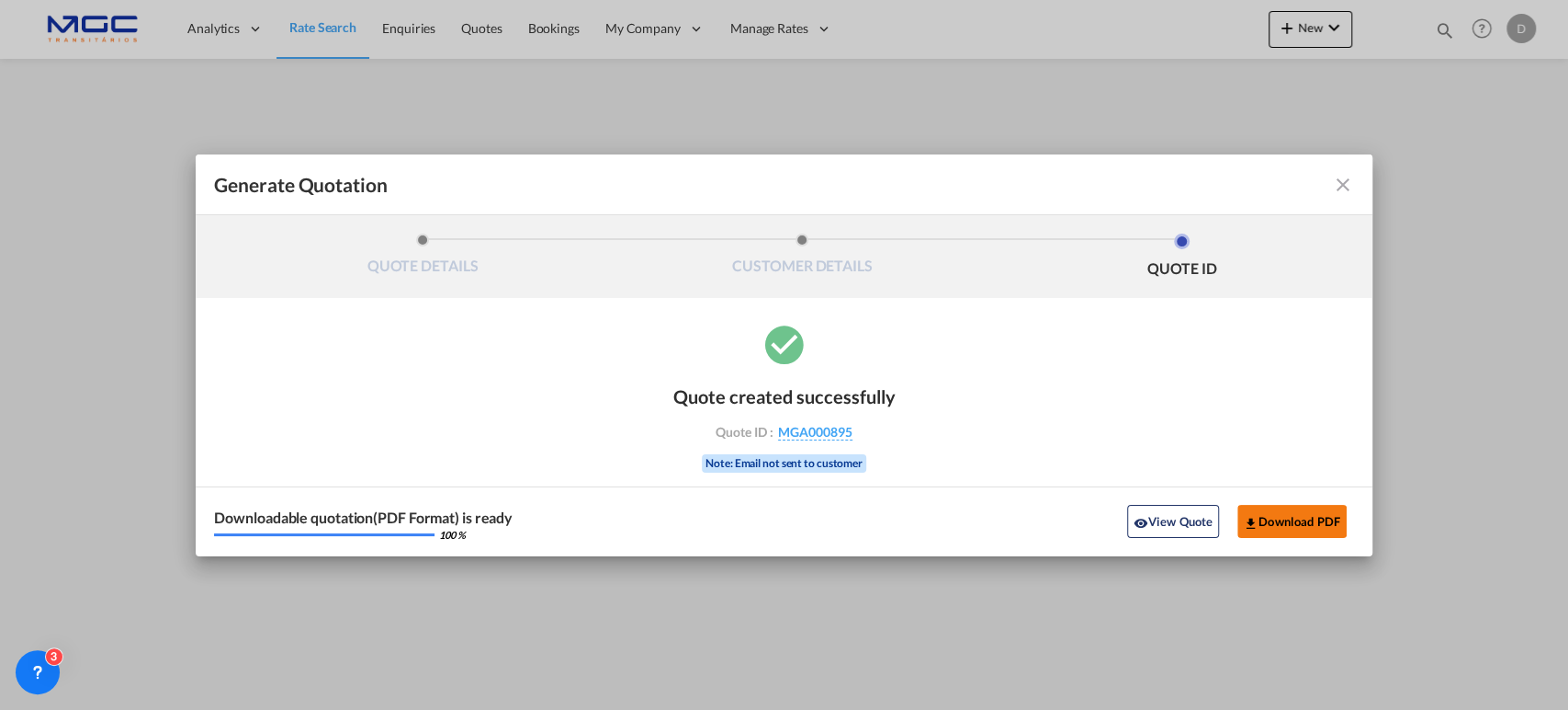
click at [1303, 520] on button "Download PDF" at bounding box center [1292, 521] width 109 height 33
